Goal: Information Seeking & Learning: Stay updated

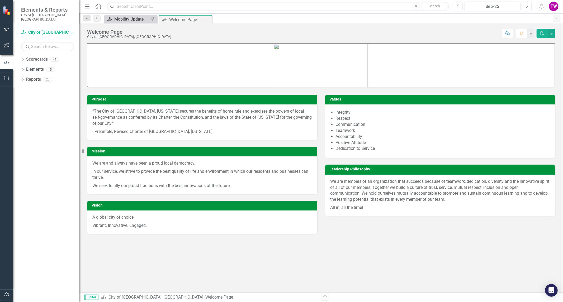
click at [125, 18] on div "Mobility Updates & News" at bounding box center [131, 19] width 35 height 7
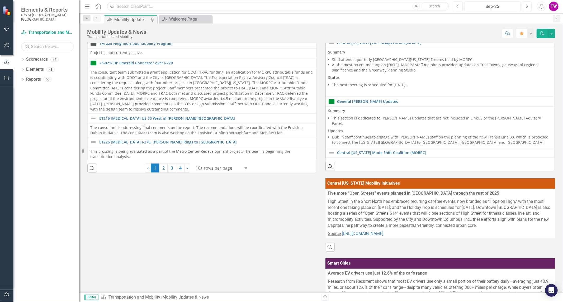
scroll to position [117, 0]
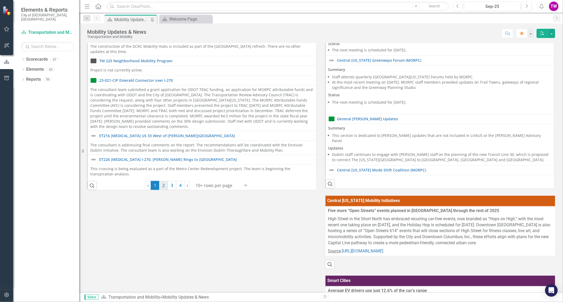
click at [162, 185] on link "2" at bounding box center [163, 185] width 8 height 9
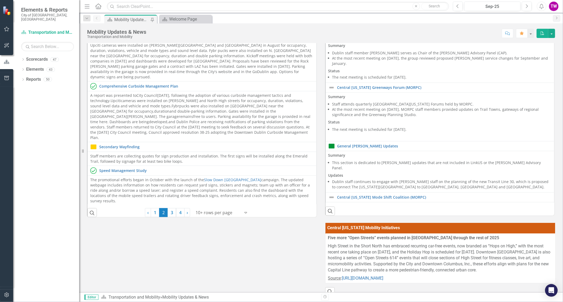
scroll to position [147, 0]
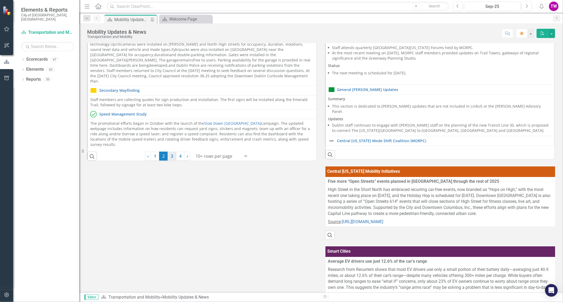
click at [172, 156] on link "3" at bounding box center [172, 156] width 8 height 9
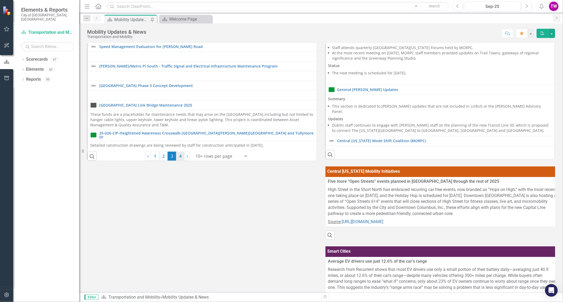
click at [180, 159] on link "4" at bounding box center [180, 156] width 8 height 9
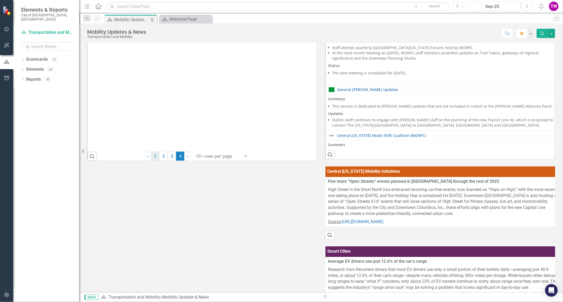
click at [154, 155] on link "1" at bounding box center [155, 156] width 8 height 9
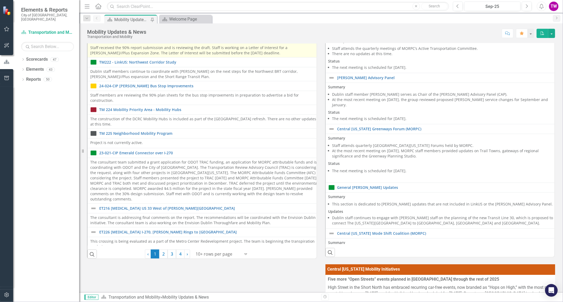
scroll to position [59, 0]
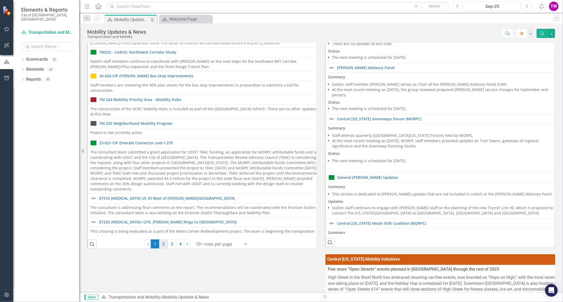
click at [164, 244] on link "2" at bounding box center [163, 244] width 8 height 9
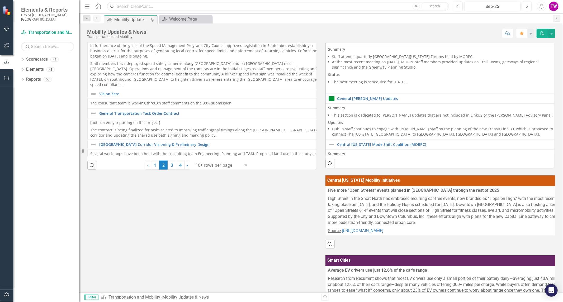
scroll to position [147, 0]
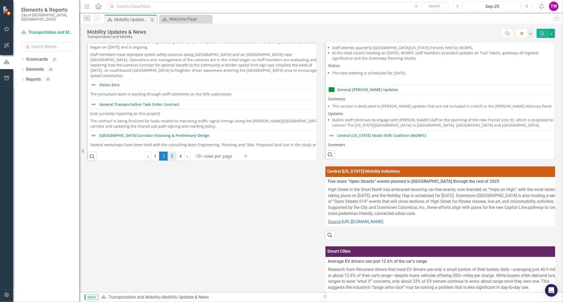
click at [170, 158] on link "3" at bounding box center [172, 156] width 8 height 9
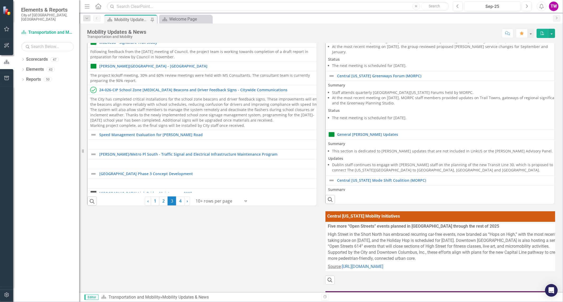
scroll to position [176, 0]
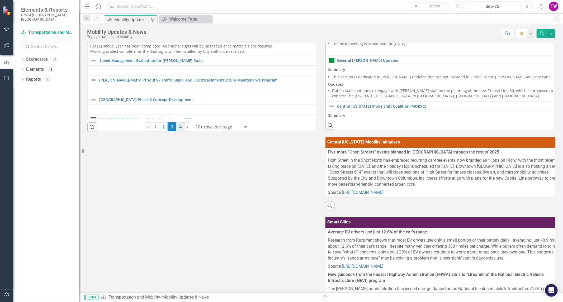
click at [179, 130] on link "4" at bounding box center [180, 127] width 8 height 9
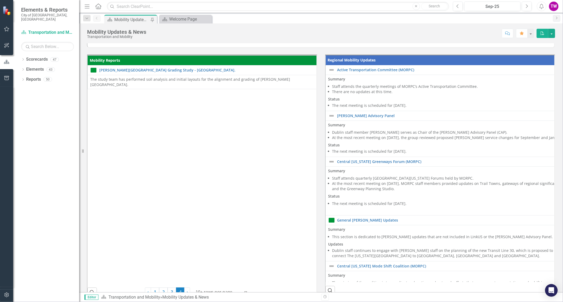
scroll to position [0, 0]
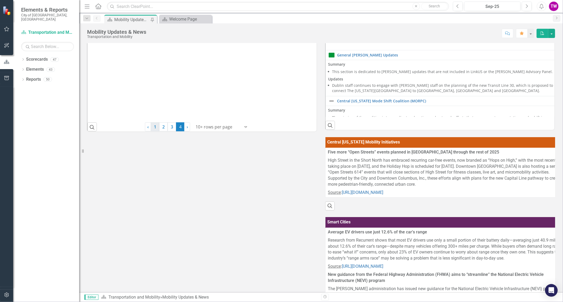
click at [154, 124] on link "1" at bounding box center [155, 127] width 8 height 9
